Goal: Transaction & Acquisition: Book appointment/travel/reservation

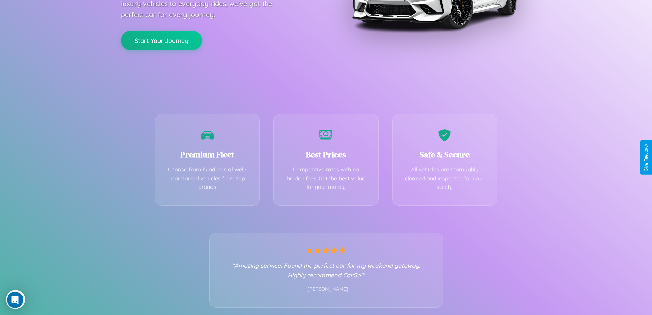
scroll to position [135, 0]
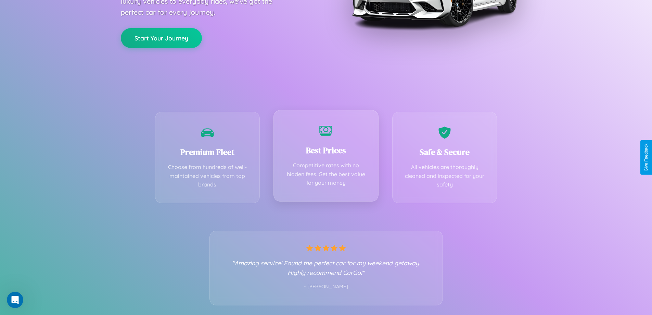
click at [326, 157] on div "Best Prices Competitive rates with no hidden fees. Get the best value for your …" at bounding box center [326, 155] width 105 height 91
click at [161, 37] on button "Start Your Journey" at bounding box center [161, 37] width 81 height 20
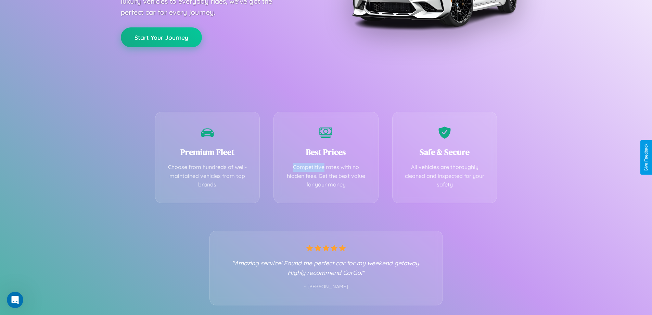
click at [161, 37] on button "Start Your Journey" at bounding box center [161, 37] width 81 height 20
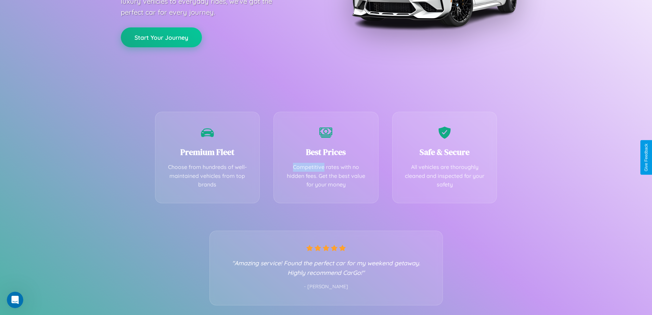
click at [161, 37] on button "Start Your Journey" at bounding box center [161, 37] width 81 height 20
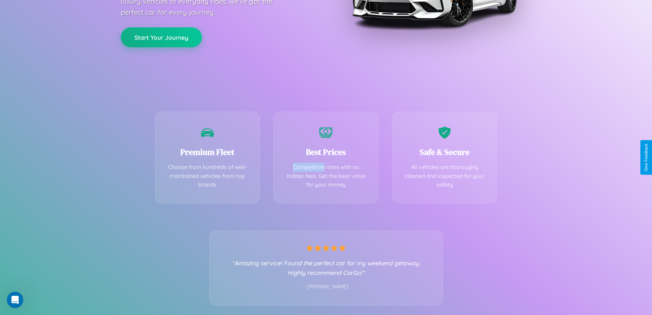
click at [161, 37] on button "Start Your Journey" at bounding box center [161, 37] width 81 height 20
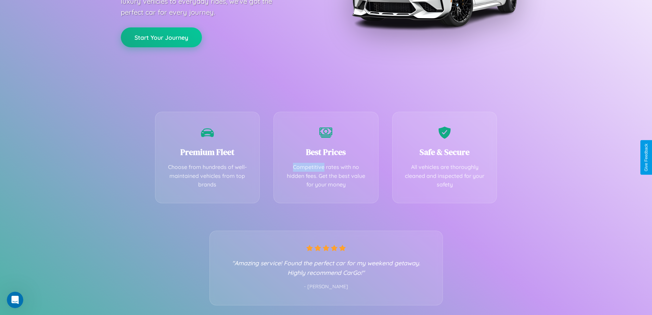
click at [161, 37] on button "Start Your Journey" at bounding box center [161, 37] width 81 height 20
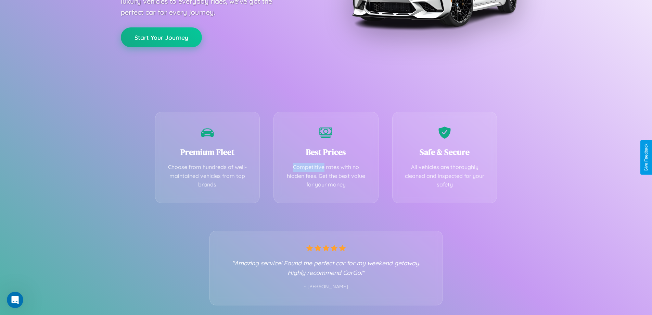
click at [161, 37] on button "Start Your Journey" at bounding box center [161, 37] width 81 height 20
